Goal: Task Accomplishment & Management: Use online tool/utility

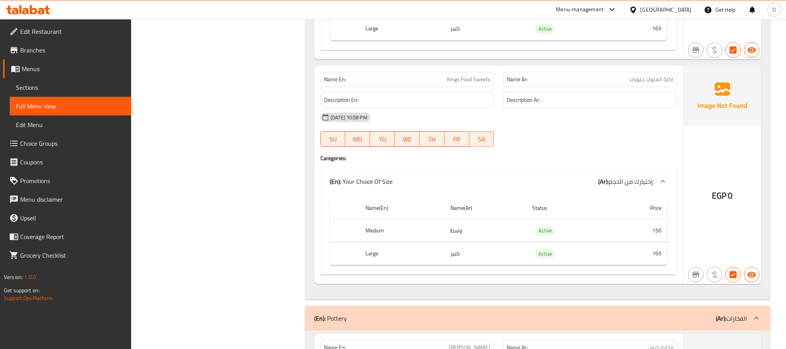
scroll to position [6542, 0]
click at [40, 50] on span "Branches" at bounding box center [72, 49] width 105 height 9
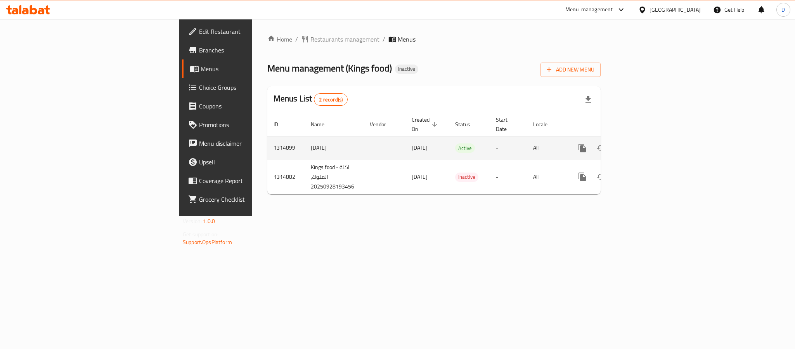
drag, startPoint x: 0, startPoint y: 0, endPoint x: 766, endPoint y: 144, distance: 778.9
click at [643, 144] on icon "enhanced table" at bounding box center [638, 147] width 9 height 9
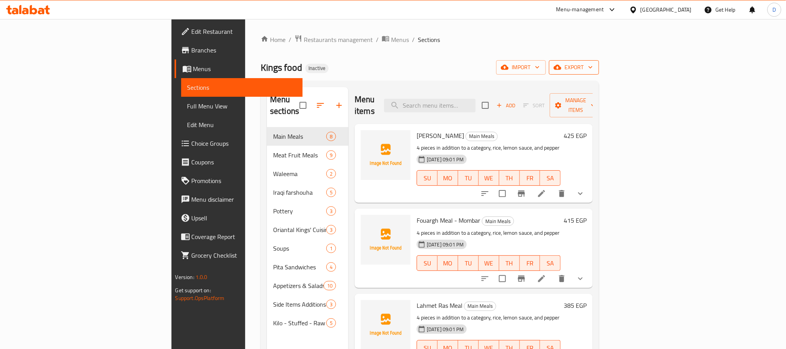
click at [593, 62] on span "export" at bounding box center [575, 67] width 38 height 10
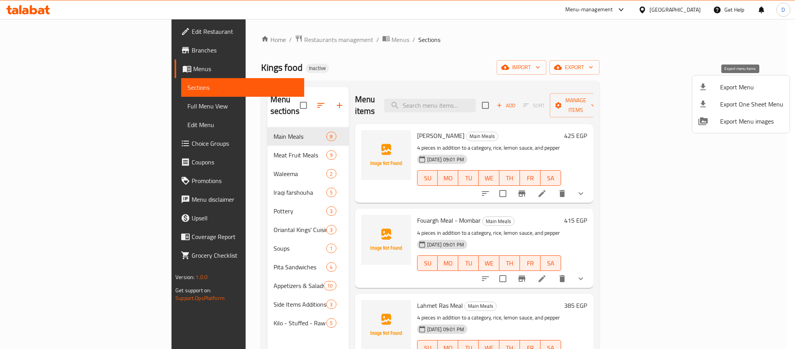
click at [746, 85] on span "Export Menu" at bounding box center [751, 86] width 63 height 9
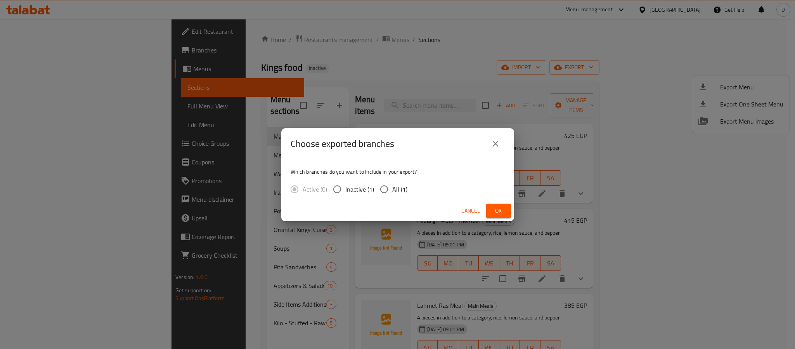
click at [503, 209] on span "Ok" at bounding box center [499, 211] width 12 height 10
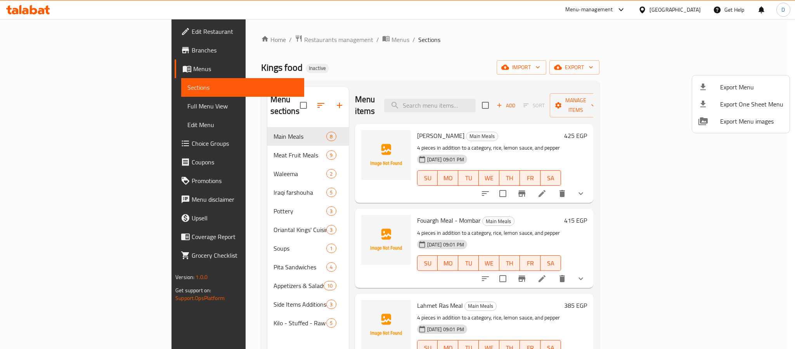
click at [695, 6] on div at bounding box center [397, 174] width 795 height 349
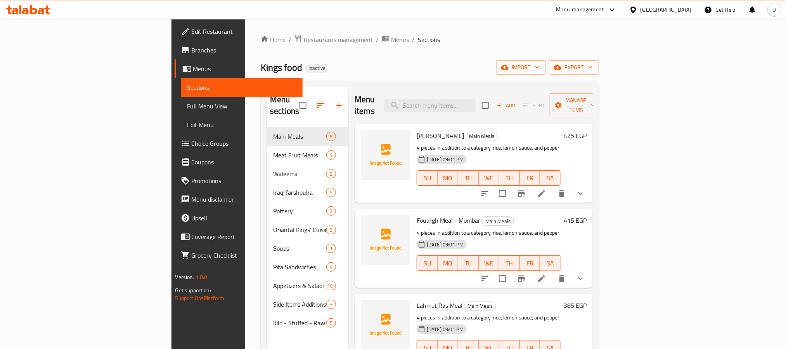
click at [641, 10] on div at bounding box center [635, 9] width 11 height 9
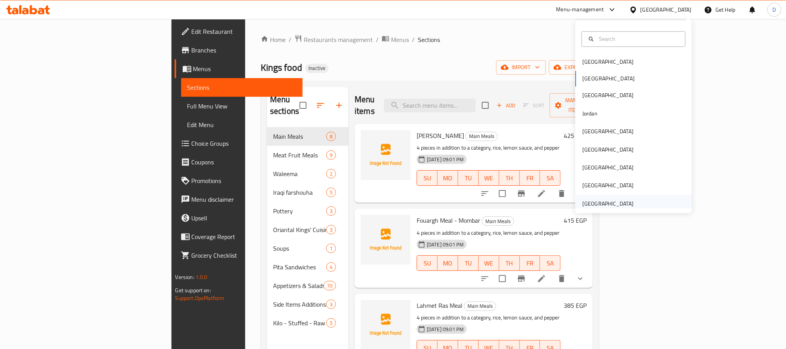
click at [621, 202] on div "[GEOGRAPHIC_DATA]" at bounding box center [608, 203] width 51 height 9
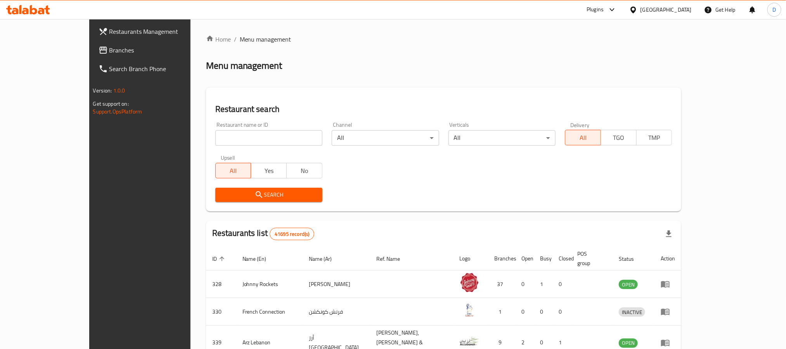
click at [604, 7] on div "Plugins" at bounding box center [595, 9] width 17 height 9
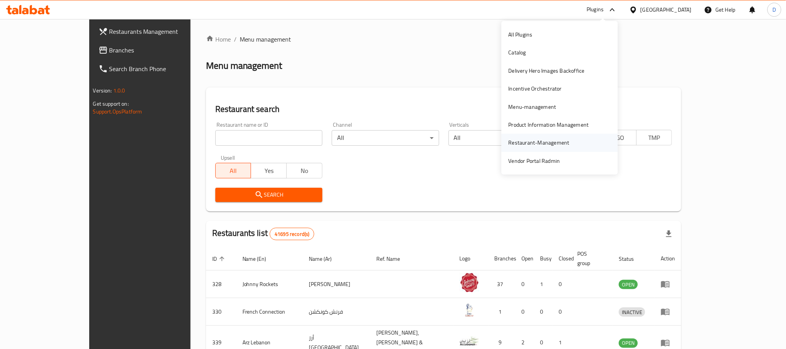
click at [542, 144] on div "Restaurant-Management" at bounding box center [539, 142] width 61 height 9
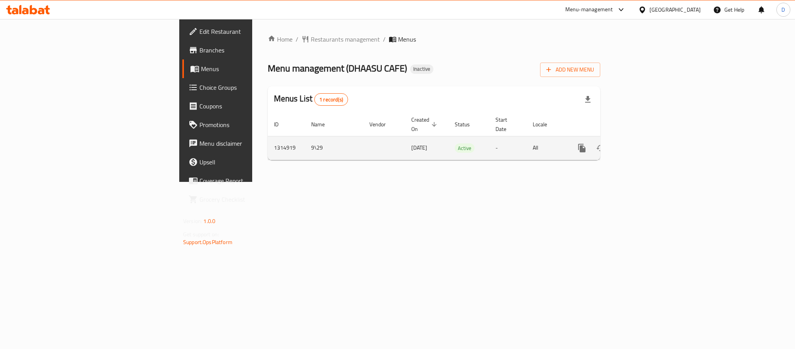
click at [648, 140] on link "enhanced table" at bounding box center [638, 148] width 19 height 19
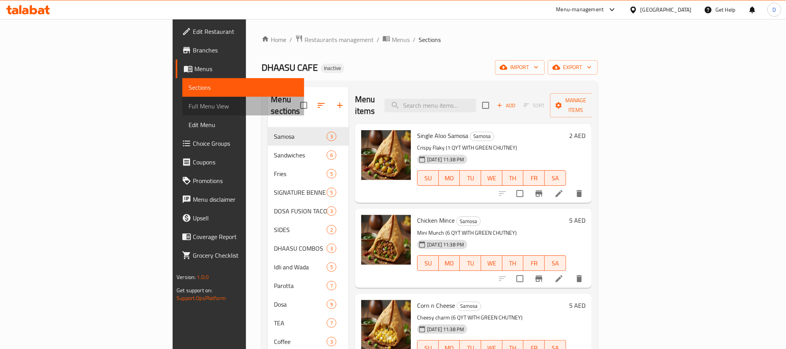
click at [189, 101] on span "Full Menu View" at bounding box center [243, 105] width 109 height 9
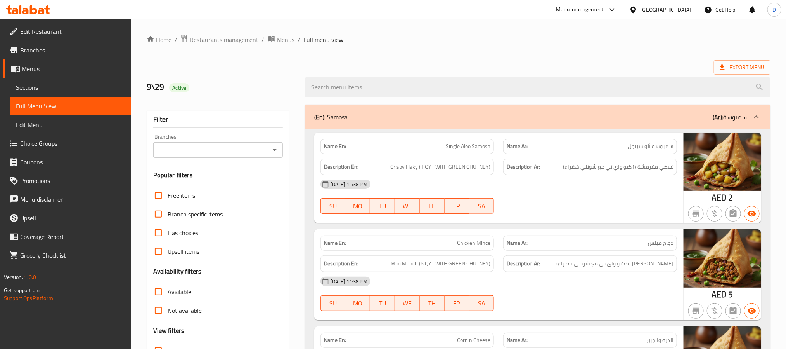
scroll to position [58, 0]
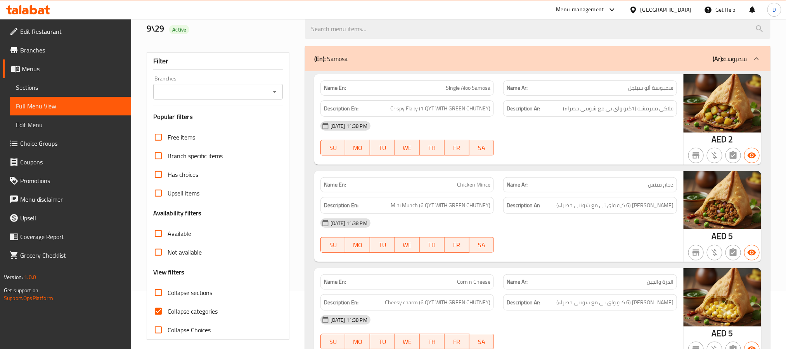
click at [207, 302] on label "Collapse categories" at bounding box center [183, 311] width 69 height 19
click at [168, 302] on input "Collapse categories" at bounding box center [158, 311] width 19 height 19
checkbox input "false"
click at [207, 291] on span "Collapse sections" at bounding box center [190, 292] width 45 height 9
click at [168, 291] on input "Collapse sections" at bounding box center [158, 292] width 19 height 19
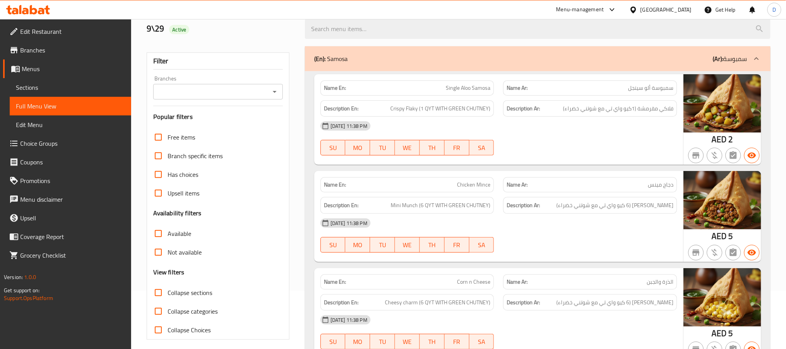
checkbox input "true"
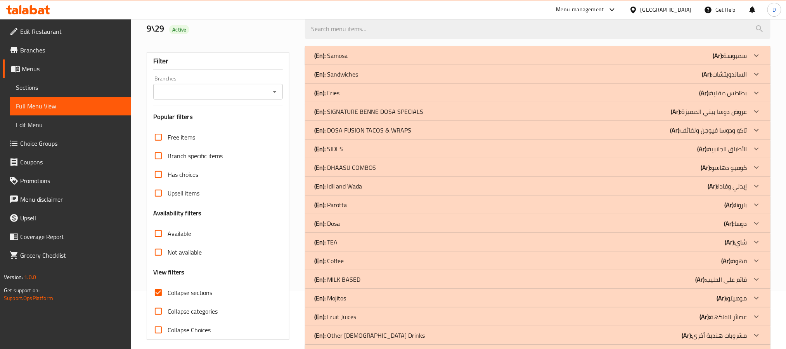
click at [521, 93] on div "(En): Fries (Ar): بطاطس مقلية" at bounding box center [530, 92] width 433 height 9
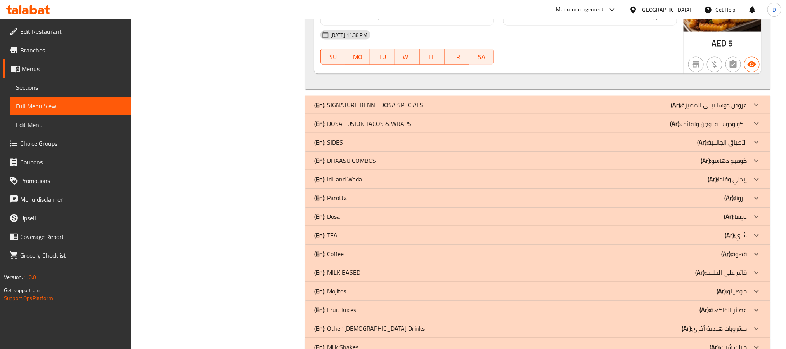
scroll to position [654, 0]
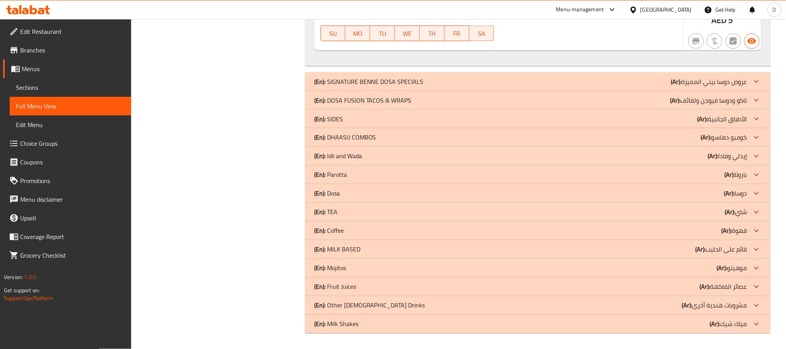
click at [497, 322] on div "(En): Milk Shakes (Ar): ميلك شيك" at bounding box center [530, 323] width 433 height 9
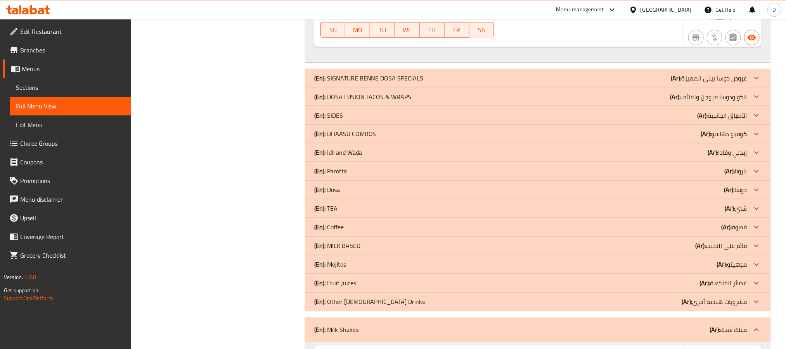
click at [494, 305] on div "(En): Other Indian Drinks (Ar): مشروبات هندية أخرى" at bounding box center [530, 301] width 433 height 9
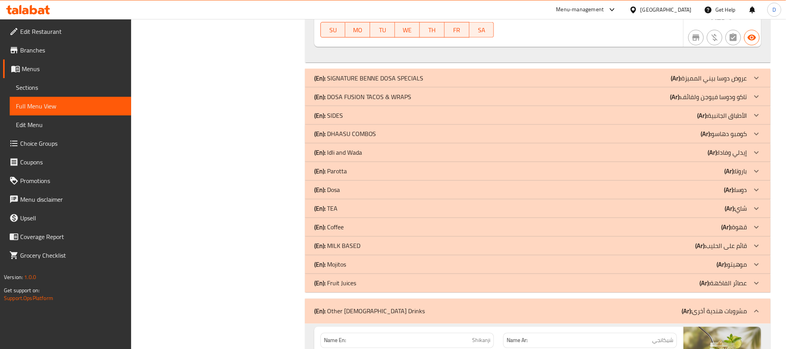
click at [495, 286] on div "(En): Fruit Juices (Ar): عصائر الفاكهة" at bounding box center [530, 282] width 433 height 9
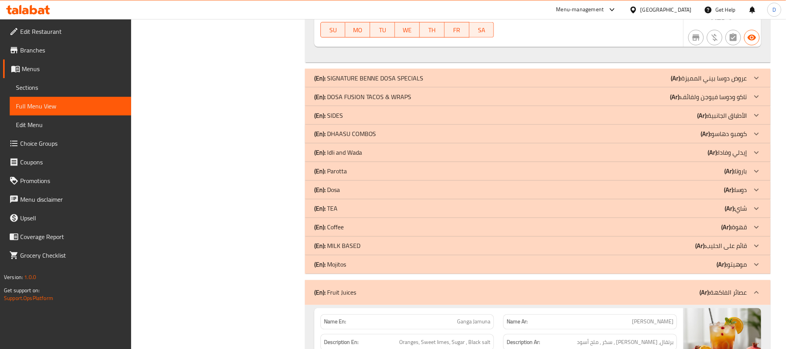
click at [492, 267] on div "(En): Mojitos (Ar): موهيتو" at bounding box center [530, 264] width 433 height 9
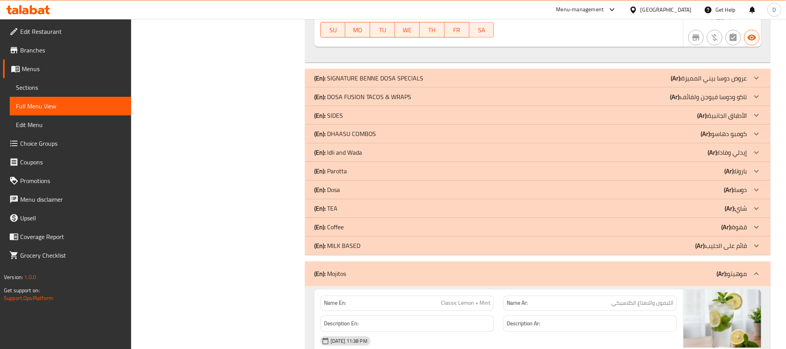
click at [494, 250] on div "(En): MILK BASED (Ar): قائم على الحليب" at bounding box center [530, 245] width 433 height 9
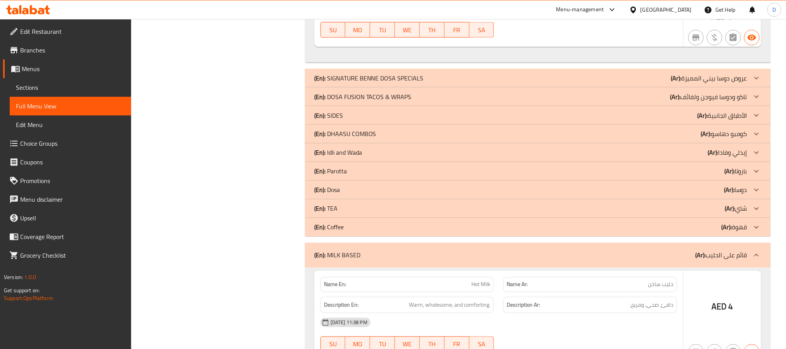
click at [493, 226] on div "(En): Coffee (Ar): قهوة" at bounding box center [530, 226] width 433 height 9
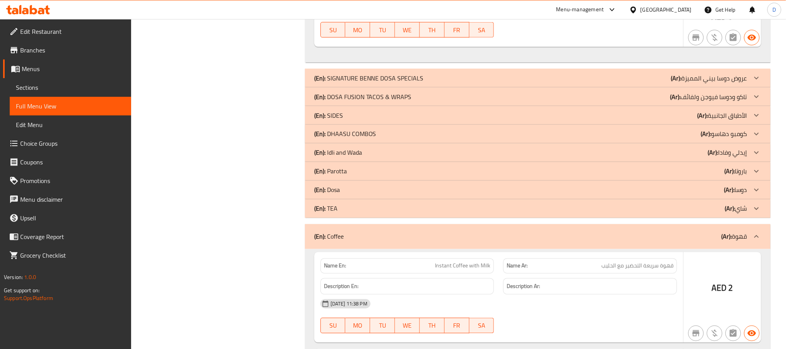
click at [495, 212] on div "(En): TEA (Ar): شاي" at bounding box center [530, 208] width 433 height 9
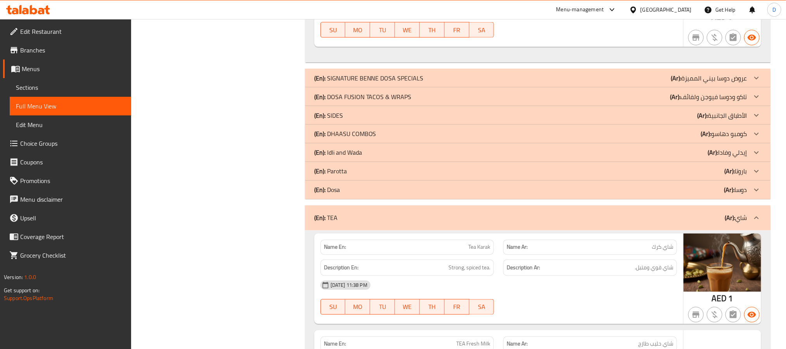
click at [498, 194] on div "(En): Dosa (Ar): دوسا" at bounding box center [530, 189] width 433 height 9
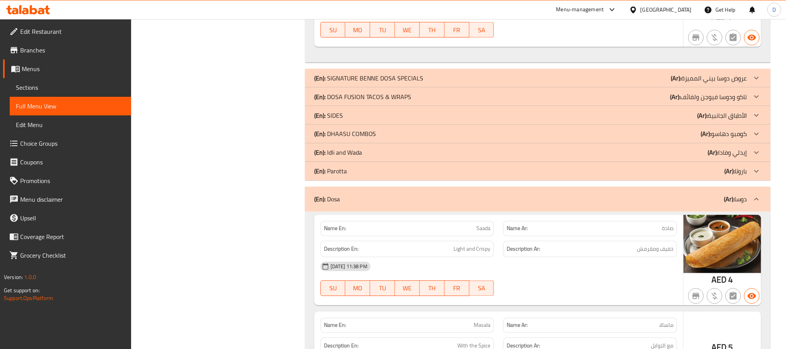
click at [497, 171] on div "(En): [PERSON_NAME] (Ar): باروتا" at bounding box center [530, 171] width 433 height 9
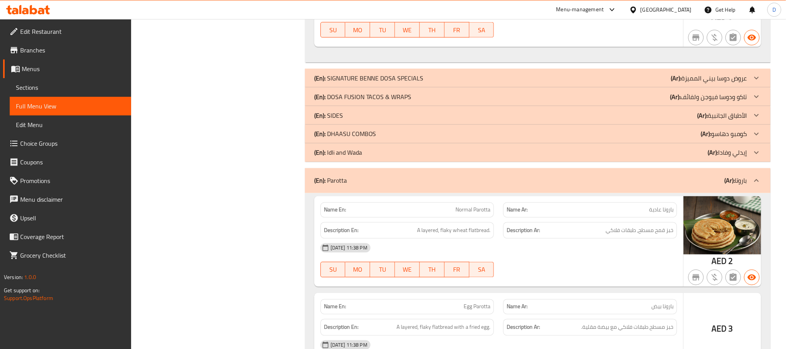
click at [494, 154] on div "(En): Idli and Wada (Ar): إيدلي وفادا" at bounding box center [530, 152] width 433 height 9
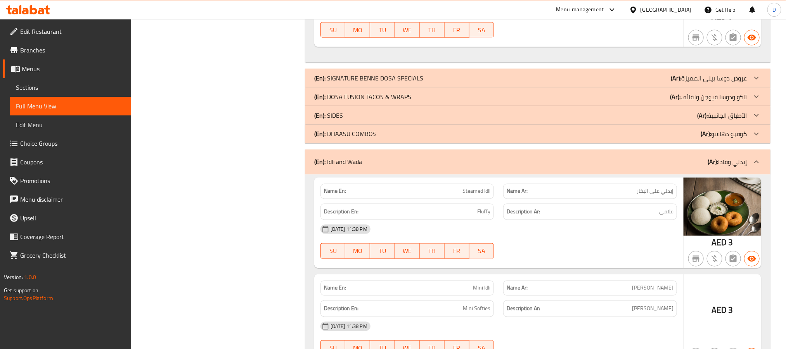
click at [491, 135] on div "(En): DHAASU COMBOS (Ar): كومبو دهاسو" at bounding box center [530, 133] width 433 height 9
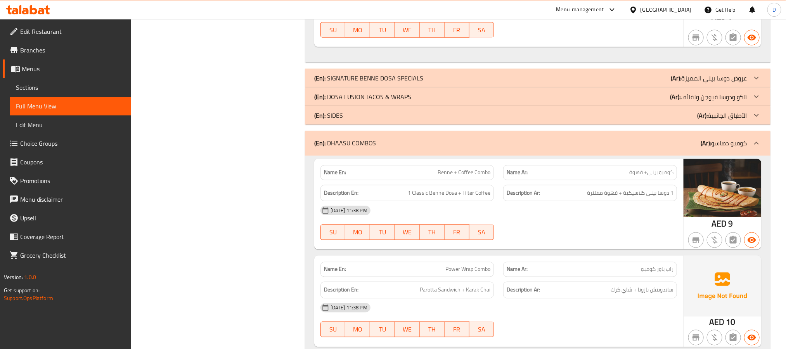
click at [490, 111] on div "(En): SIDES (Ar): الأطباق الجانبية" at bounding box center [538, 115] width 466 height 19
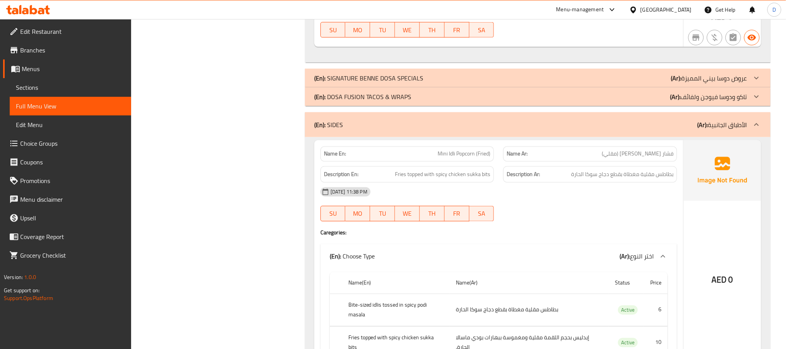
click at [489, 105] on div "(En): DOSA FUSION TACOS & WRAPS (Ar): تاكو ودوسا فيوجن ولفائف" at bounding box center [538, 96] width 466 height 19
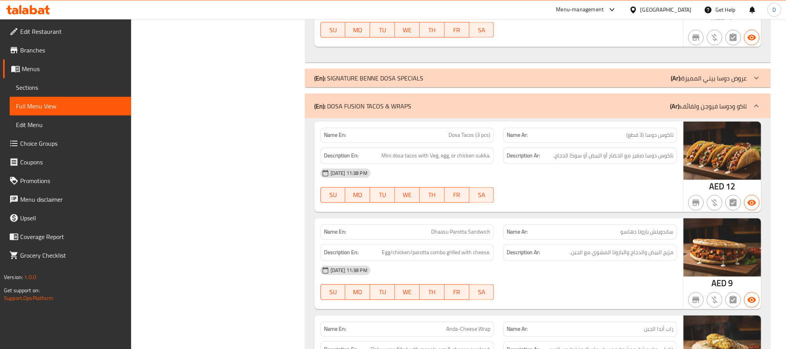
click at [489, 82] on div "(En): SIGNATURE BENNE DOSA SPECIALS (Ar): عروض دوسا بيني المميزة" at bounding box center [530, 77] width 433 height 9
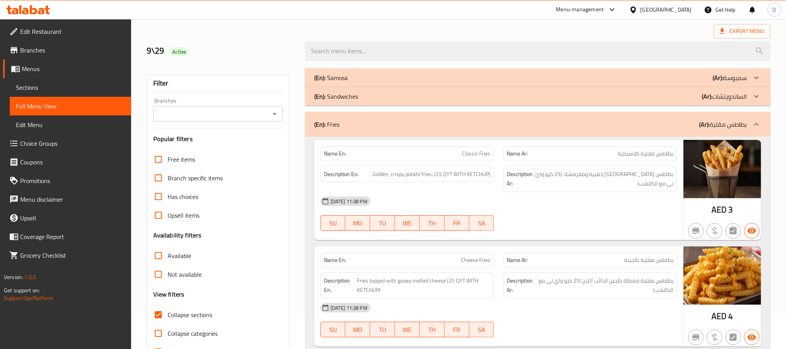
scroll to position [14, 0]
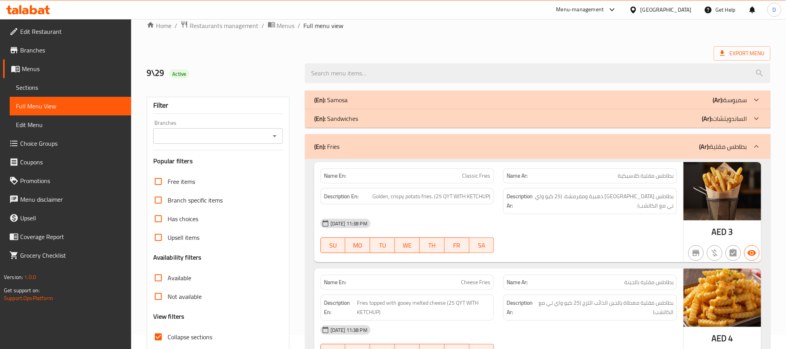
click at [333, 177] on strong "Name En:" at bounding box center [335, 176] width 22 height 8
copy strong "Name En:"
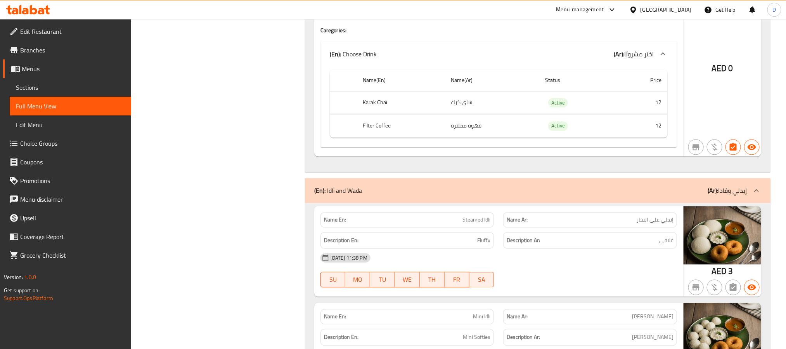
scroll to position [2285, 0]
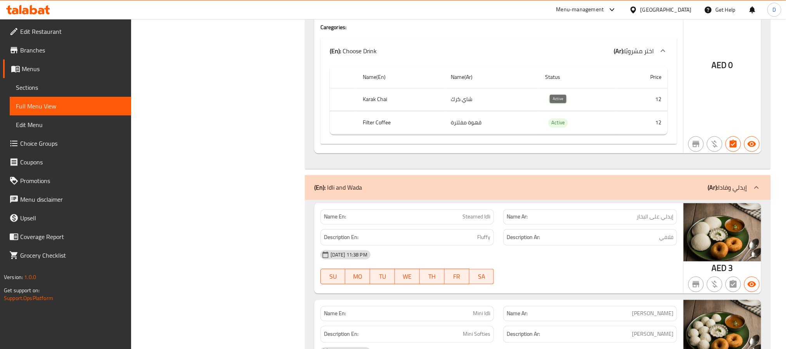
click at [556, 104] on span "Active" at bounding box center [559, 99] width 20 height 9
copy span "Active"
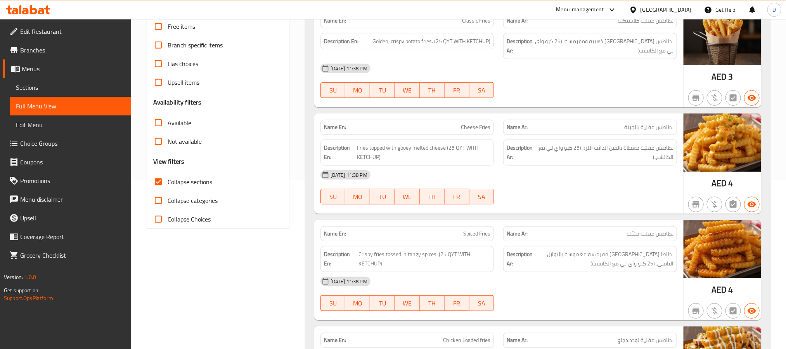
scroll to position [111, 0]
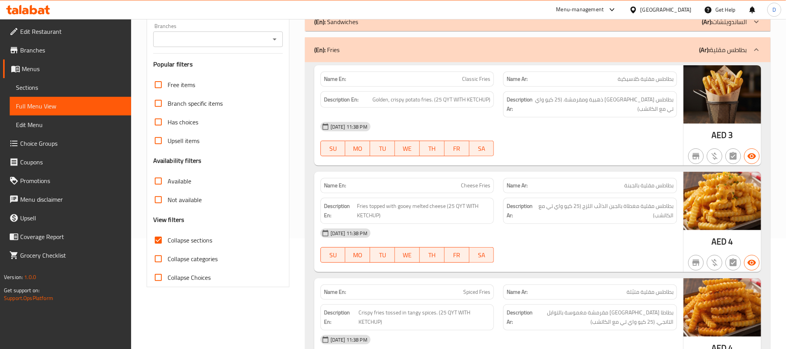
click at [592, 58] on div "(En): Fries (Ar): بطاطس مقلية" at bounding box center [538, 49] width 466 height 25
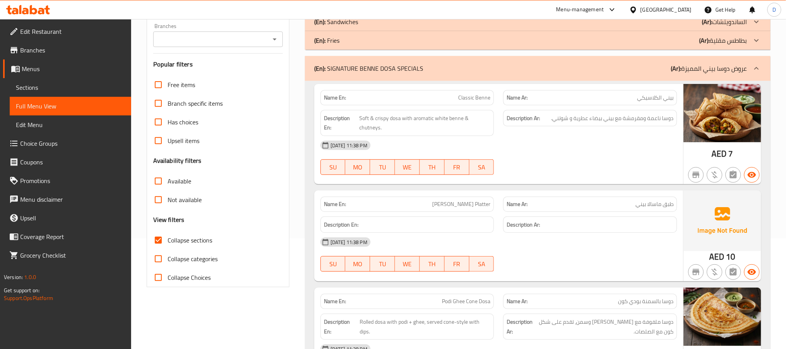
click at [613, 163] on div "[DATE] 11:38 PM SU MO TU WE TH FR SA" at bounding box center [499, 157] width 366 height 43
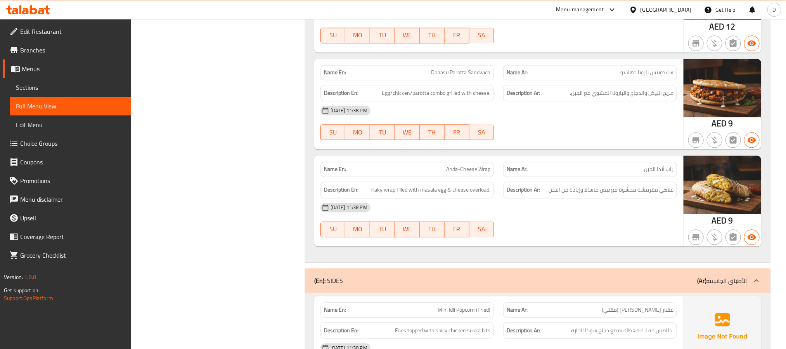
click at [557, 239] on div at bounding box center [590, 237] width 183 height 9
click at [557, 217] on div "[DATE] 11:38 PM" at bounding box center [499, 207] width 366 height 19
click at [485, 217] on div "[DATE] 11:38 PM" at bounding box center [499, 207] width 366 height 19
drag, startPoint x: 549, startPoint y: 233, endPoint x: 367, endPoint y: 152, distance: 199.0
click at [549, 233] on div "[DATE] 11:38 PM SU MO TU WE TH FR SA" at bounding box center [499, 219] width 366 height 43
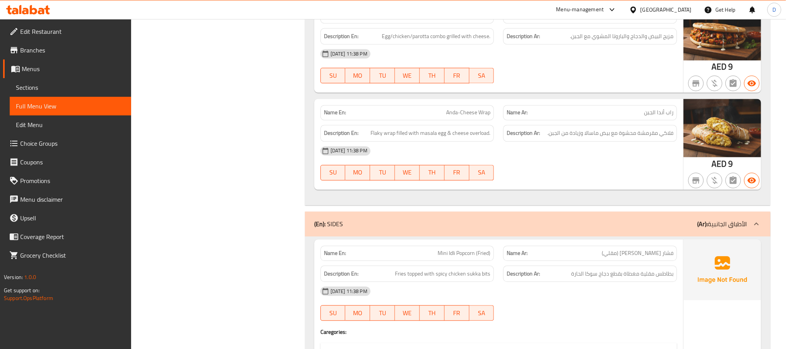
scroll to position [838, 0]
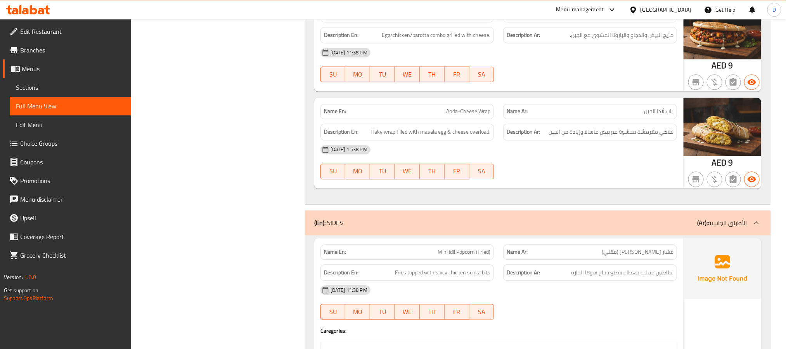
click at [525, 173] on div "[DATE] 11:38 PM SU MO TU WE TH FR SA" at bounding box center [499, 161] width 366 height 43
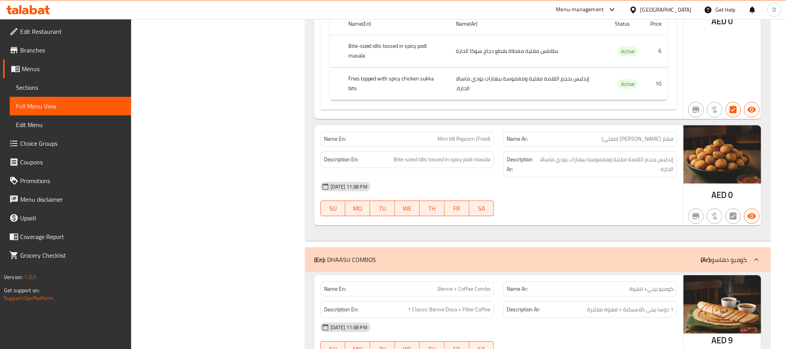
scroll to position [1223, 0]
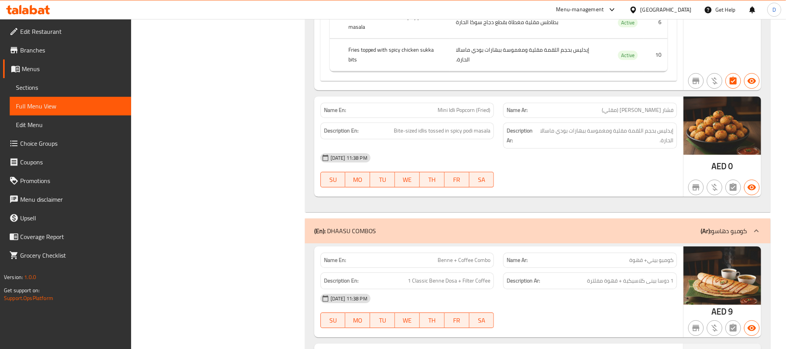
click at [562, 299] on div "[DATE] 11:38 PM" at bounding box center [499, 298] width 366 height 19
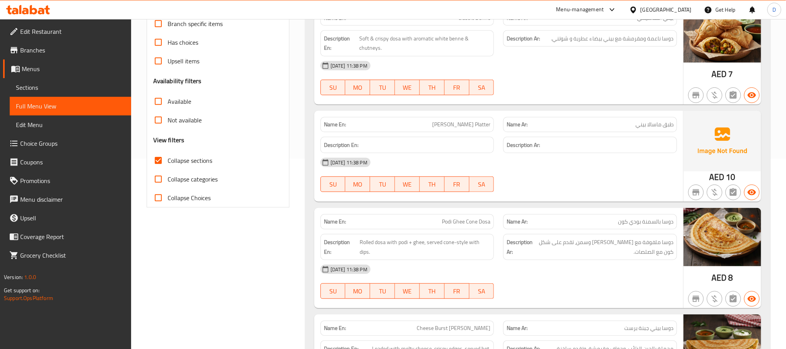
scroll to position [233, 0]
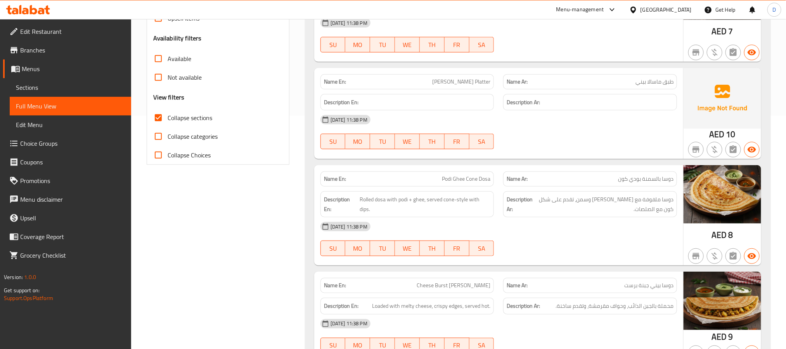
click at [474, 80] on span "[PERSON_NAME] Platter" at bounding box center [461, 82] width 58 height 8
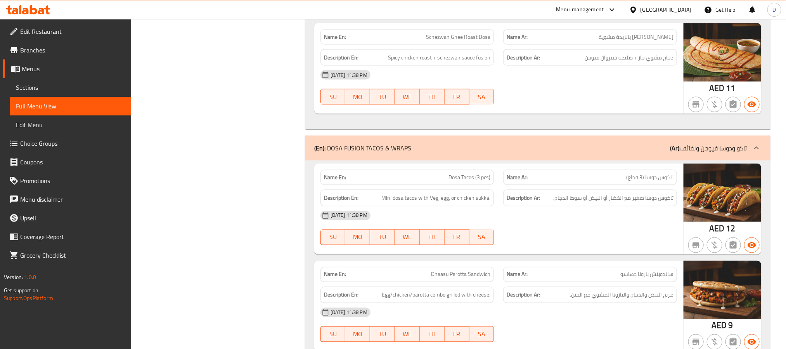
scroll to position [582, 0]
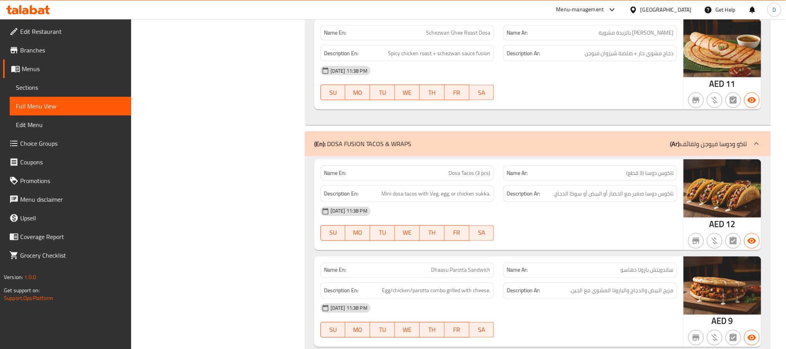
click at [479, 176] on span "Dosa Tacos (3 pcs)" at bounding box center [470, 173] width 42 height 8
copy span "Dosa Tacos (3 pcs)"
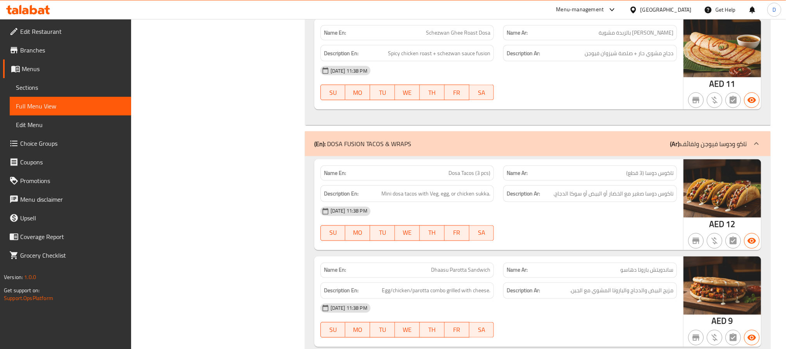
click at [463, 220] on div "[DATE] 11:38 PM" at bounding box center [499, 211] width 366 height 19
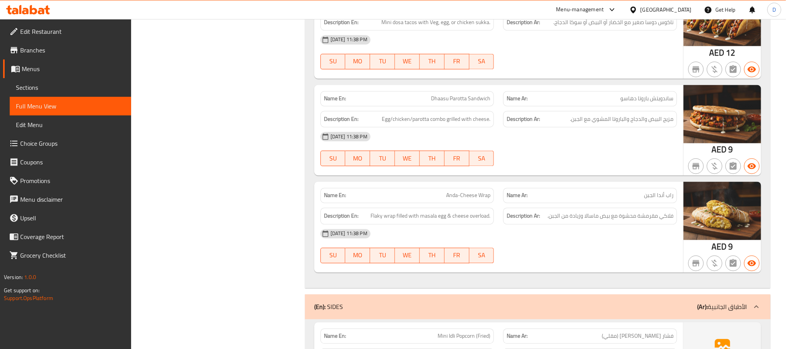
scroll to position [757, 0]
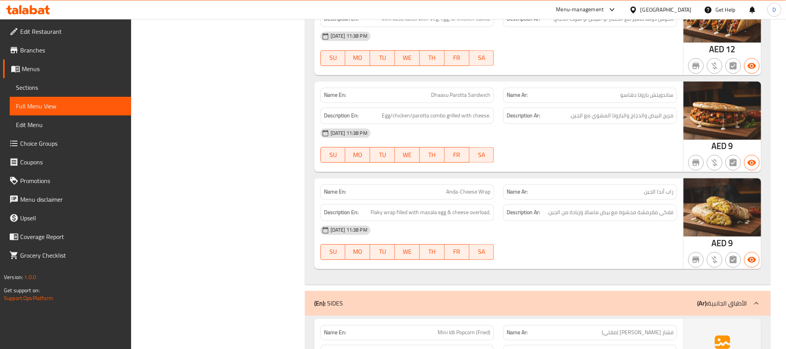
click at [437, 99] on span "Dhaasu Parotta Sandwich" at bounding box center [460, 95] width 59 height 8
copy span "Dhaasu Parotta Sandwich"
click at [509, 155] on div "[DATE] 11:38 PM SU MO TU WE TH FR SA" at bounding box center [499, 145] width 366 height 43
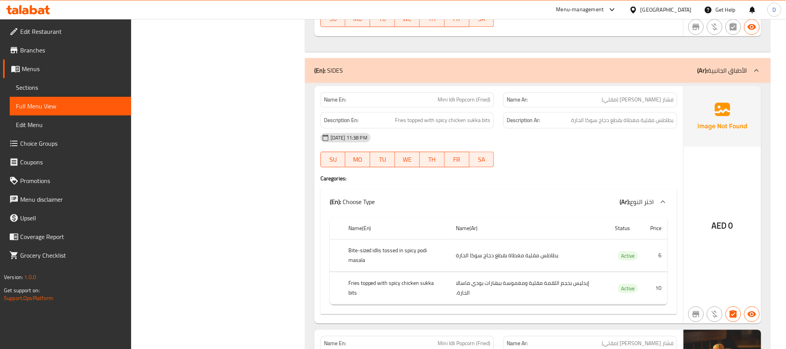
scroll to position [1106, 0]
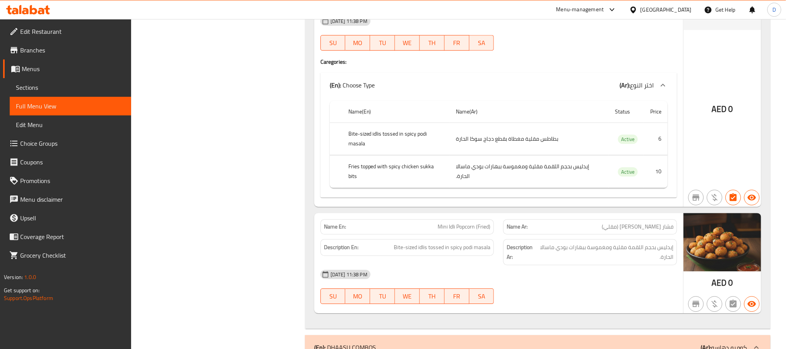
click at [453, 278] on div "[DATE] 11:38 PM" at bounding box center [499, 274] width 366 height 19
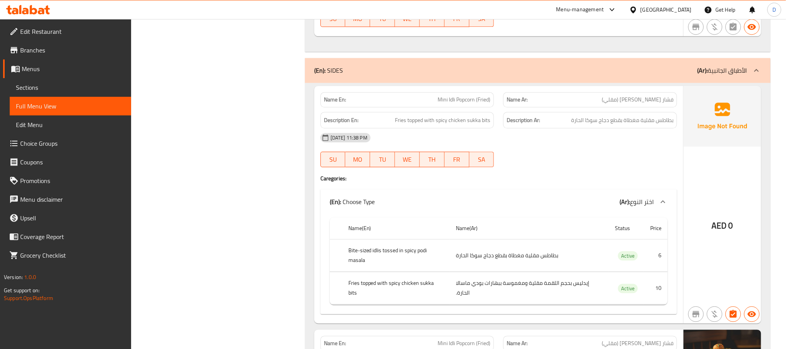
scroll to position [1048, 0]
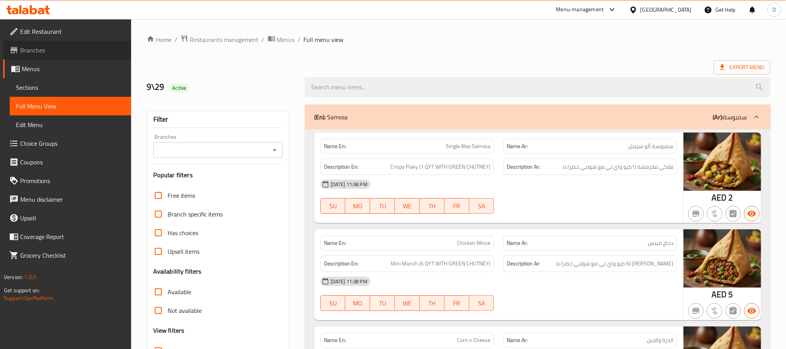
click at [44, 47] on span "Branches" at bounding box center [72, 49] width 105 height 9
